Goal: Information Seeking & Learning: Find specific fact

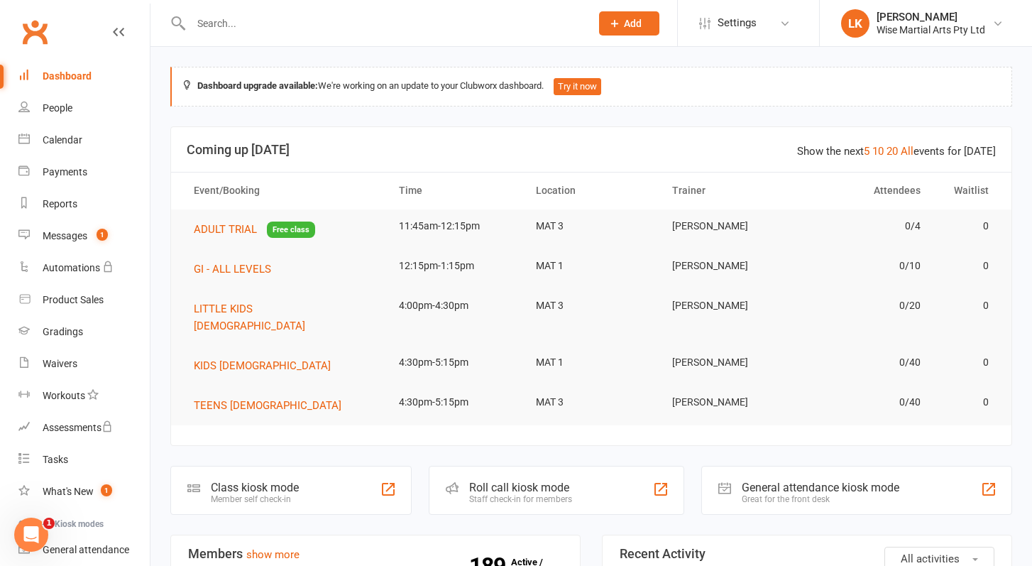
click at [231, 31] on input "text" at bounding box center [384, 23] width 394 height 20
click at [239, 36] on div at bounding box center [375, 23] width 410 height 46
click at [246, 28] on input "text" at bounding box center [384, 23] width 394 height 20
paste input "[EMAIL_ADDRESS][DOMAIN_NAME]"
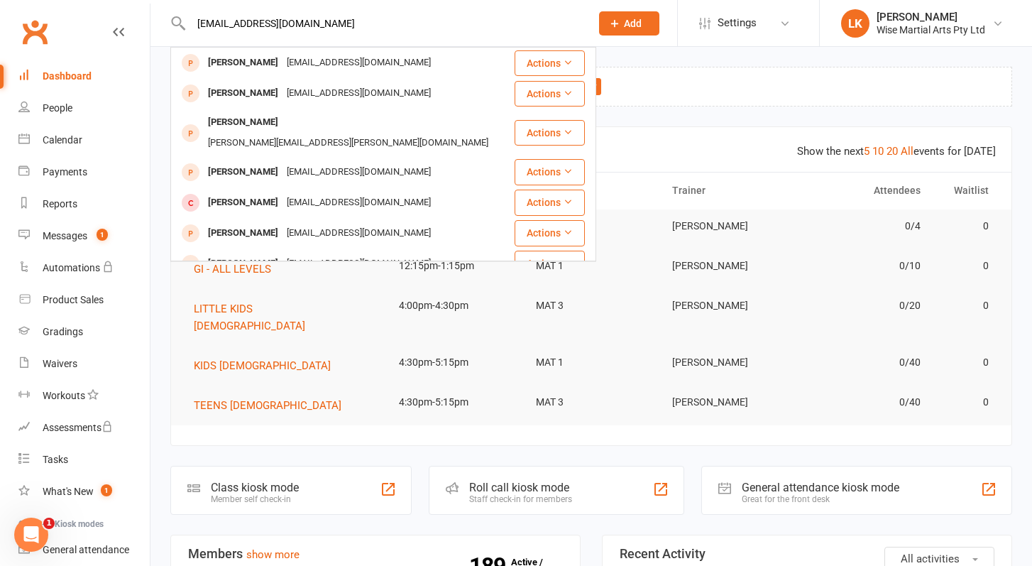
type input "[EMAIL_ADDRESS][DOMAIN_NAME]"
click at [236, 22] on input "[EMAIL_ADDRESS][DOMAIN_NAME]" at bounding box center [384, 23] width 394 height 20
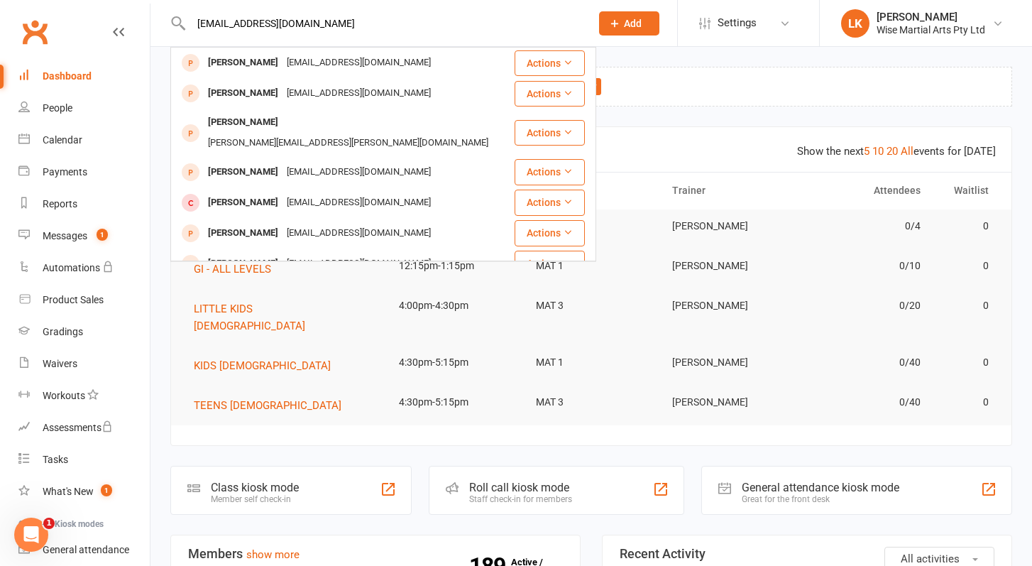
click at [236, 22] on input "[EMAIL_ADDRESS][DOMAIN_NAME]" at bounding box center [384, 23] width 394 height 20
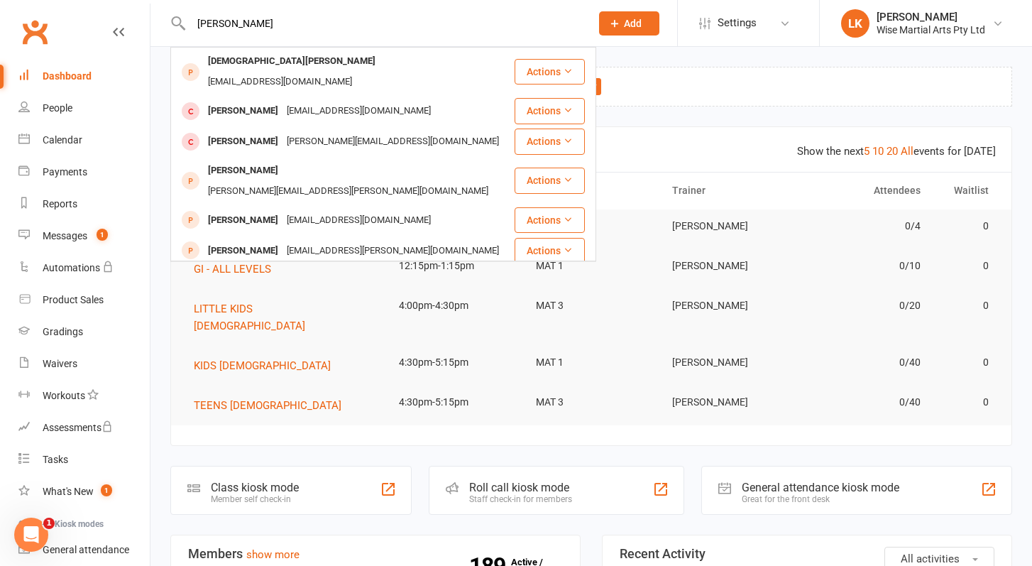
type input "[PERSON_NAME]"
